Goal: Transaction & Acquisition: Purchase product/service

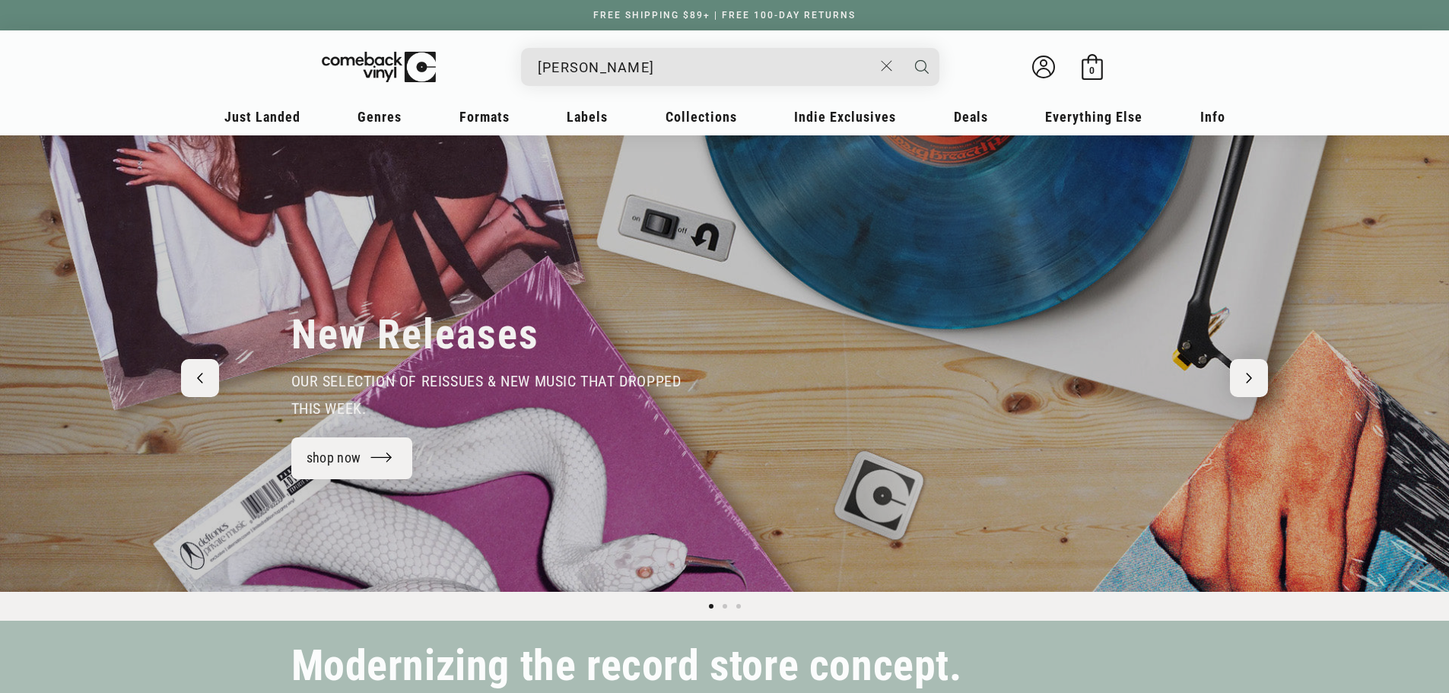
type input "van halen"
click at [923, 66] on icon "Search" at bounding box center [922, 67] width 14 height 14
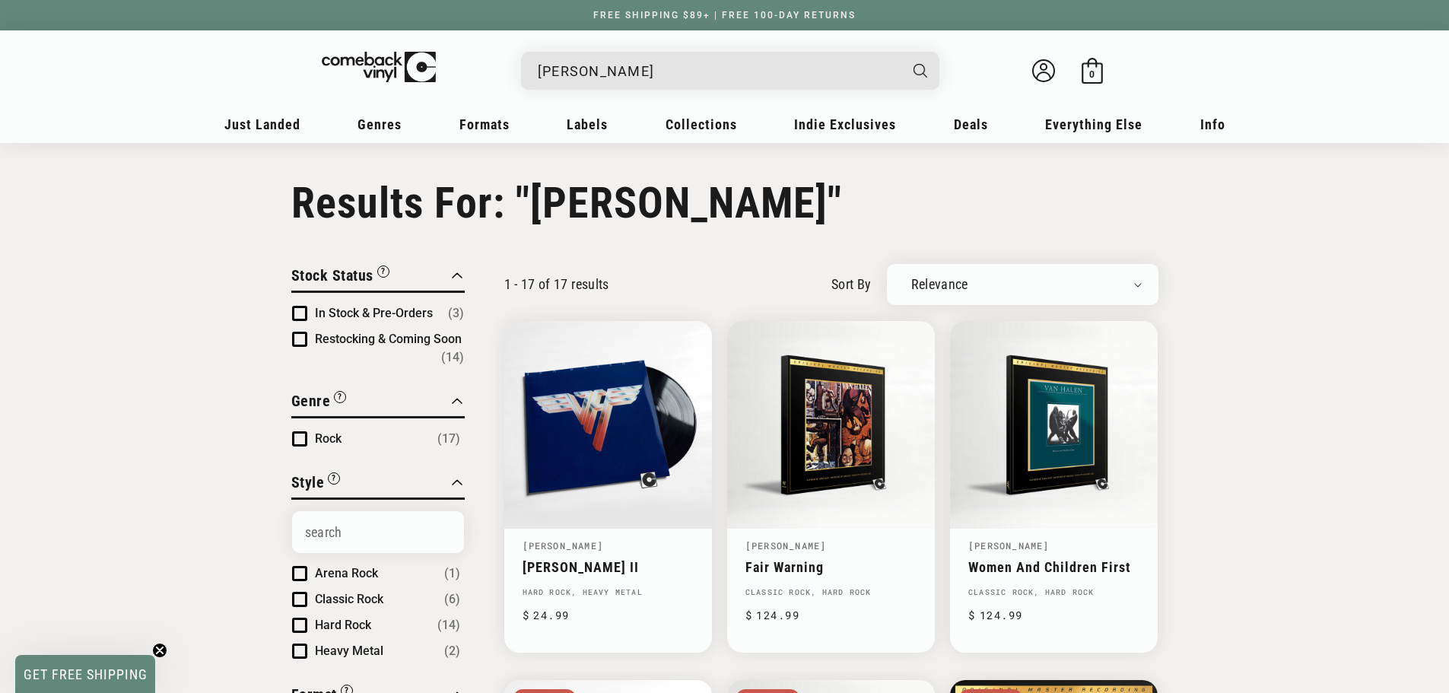
drag, startPoint x: 710, startPoint y: 81, endPoint x: 516, endPoint y: 76, distance: 194.0
click at [516, 76] on details-modal "van halen Van Halen - "Van Halen II" Regular price $ 19.99 Regular price $ Sale…" at bounding box center [730, 71] width 578 height 38
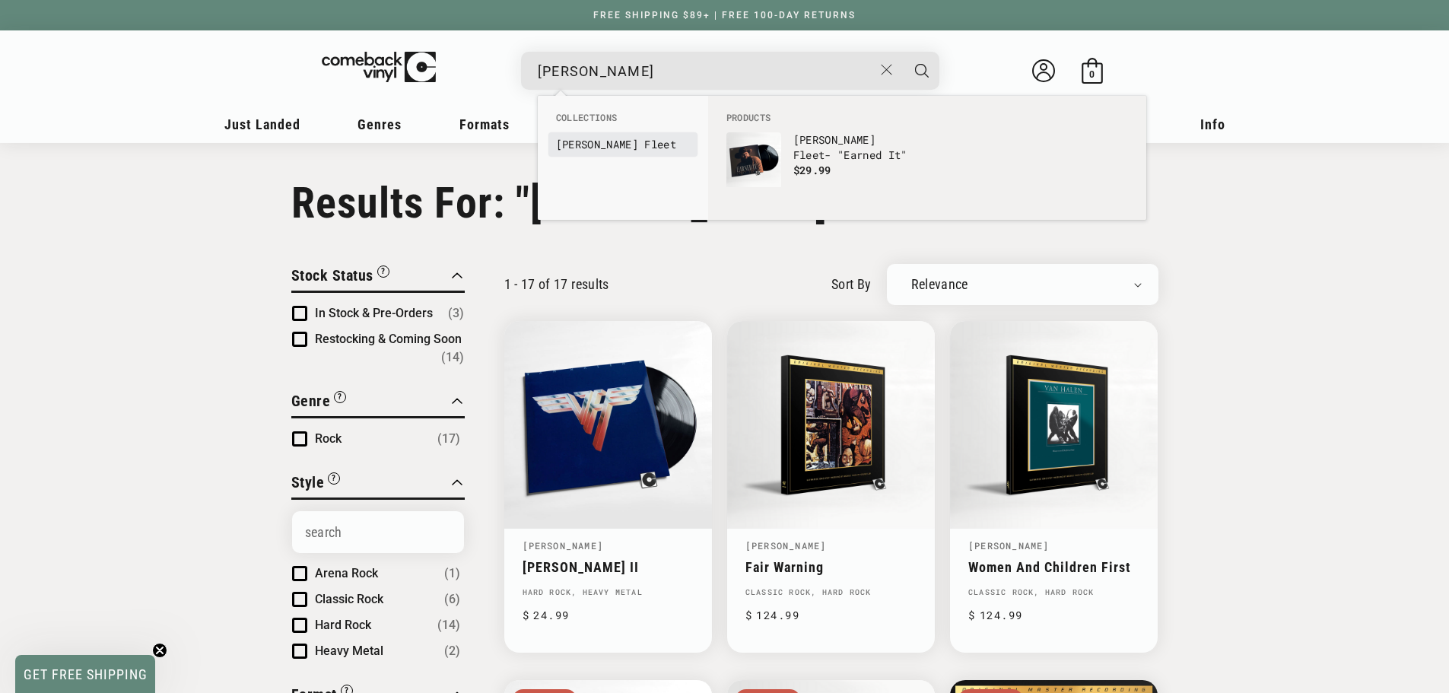
type input "larry fleet"
click at [644, 149] on b "Fleet" at bounding box center [660, 144] width 32 height 14
